Goal: Navigation & Orientation: Find specific page/section

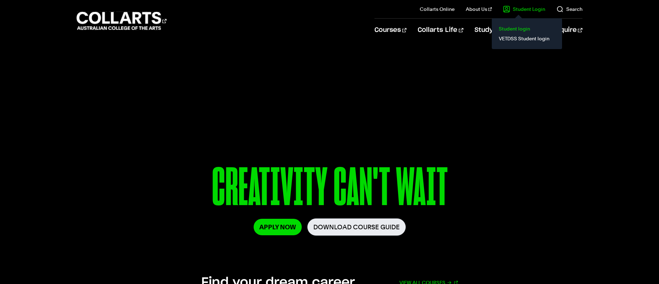
click at [513, 29] on link "Student login" at bounding box center [526, 29] width 59 height 10
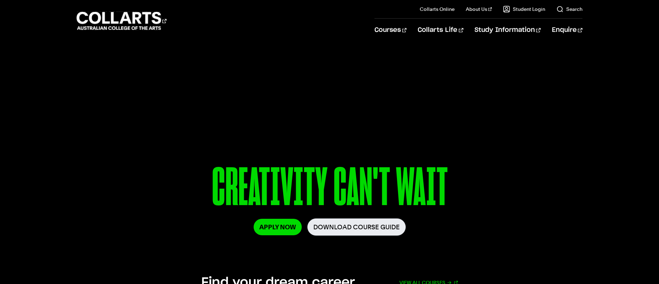
click at [238, 164] on p "CREATIVITY CAN'T WAIT" at bounding box center [329, 190] width 394 height 58
click at [449, 12] on link "Collarts Online" at bounding box center [437, 9] width 35 height 7
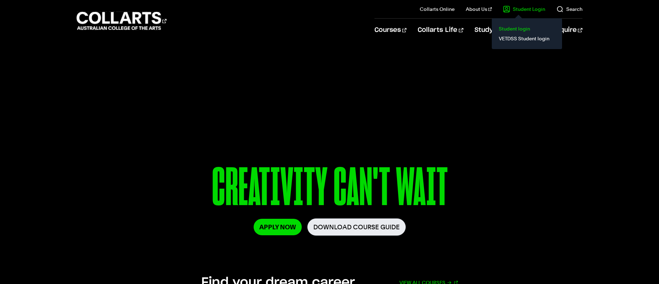
click at [512, 31] on link "Student login" at bounding box center [526, 29] width 59 height 10
click at [519, 30] on link "Student login" at bounding box center [526, 29] width 59 height 10
click at [514, 27] on link "Student login" at bounding box center [526, 29] width 59 height 10
click at [520, 9] on link "Student Login" at bounding box center [524, 9] width 42 height 7
